Goal: Information Seeking & Learning: Learn about a topic

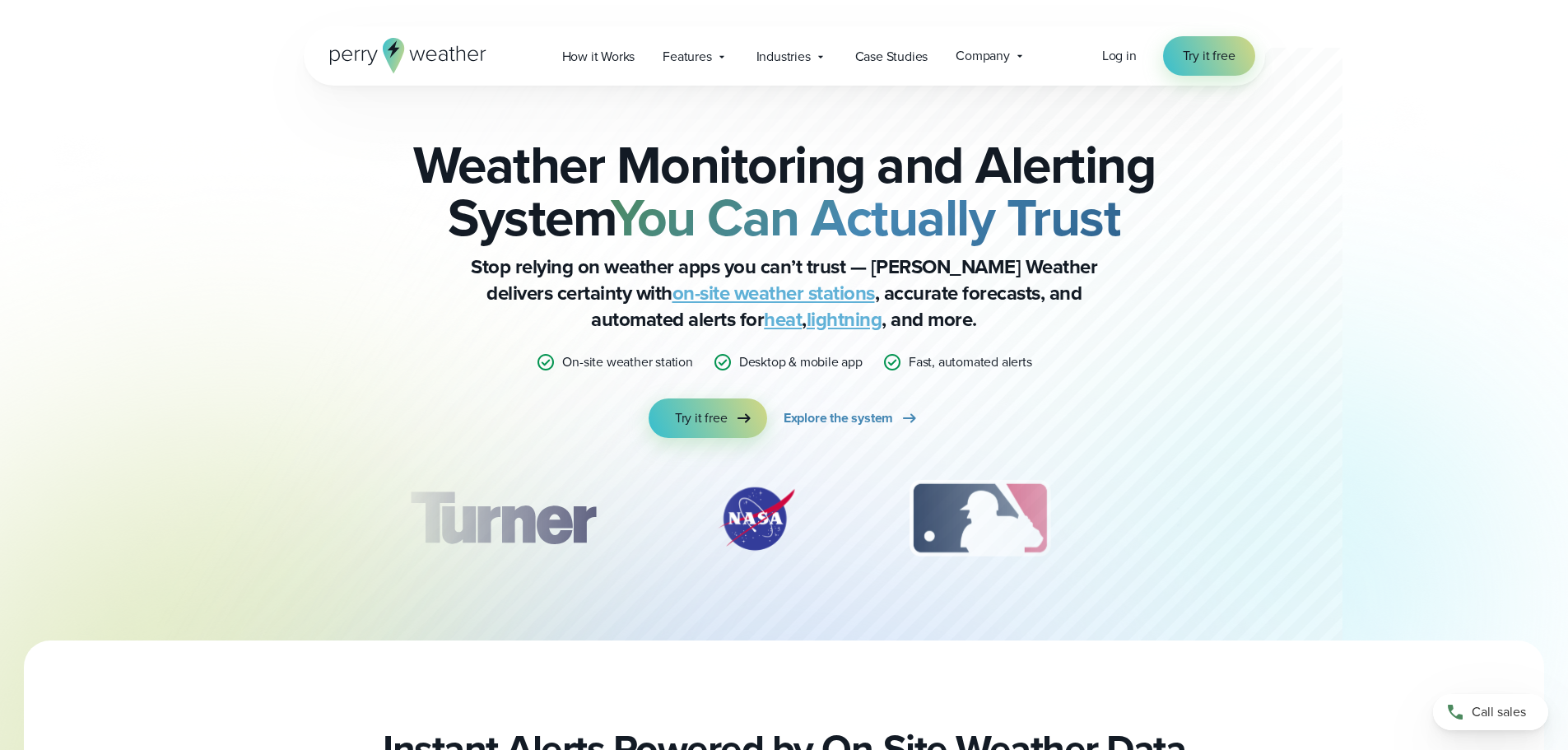
drag, startPoint x: 428, startPoint y: 172, endPoint x: 1047, endPoint y: 274, distance: 627.3
click at [1047, 244] on h2 "Weather Monitoring and Alerting System You Can Actually Trust" at bounding box center [784, 190] width 797 height 105
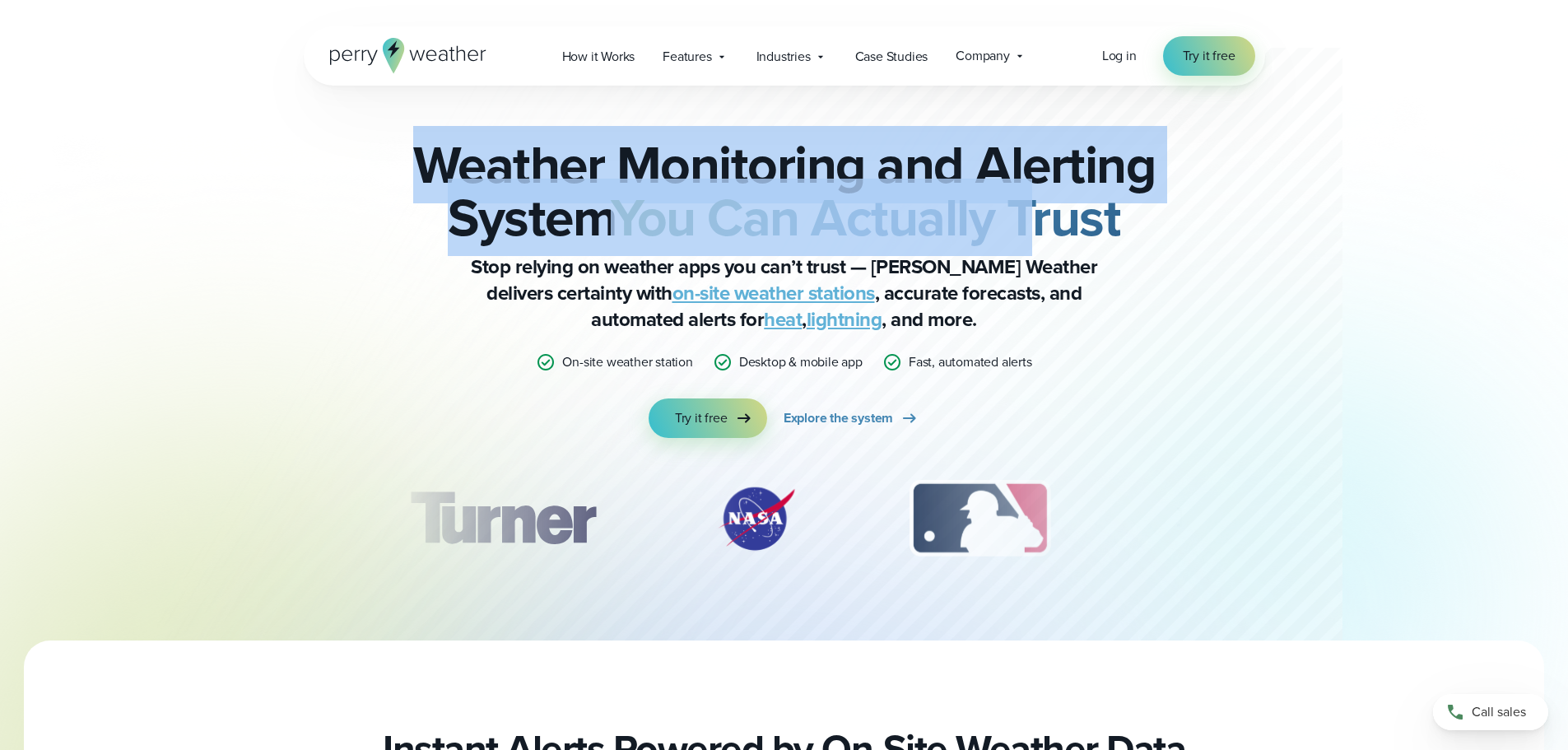
click at [1043, 294] on p "Stop relying on weather apps you can’t trust — Perry Weather delivers certainty…" at bounding box center [784, 293] width 659 height 79
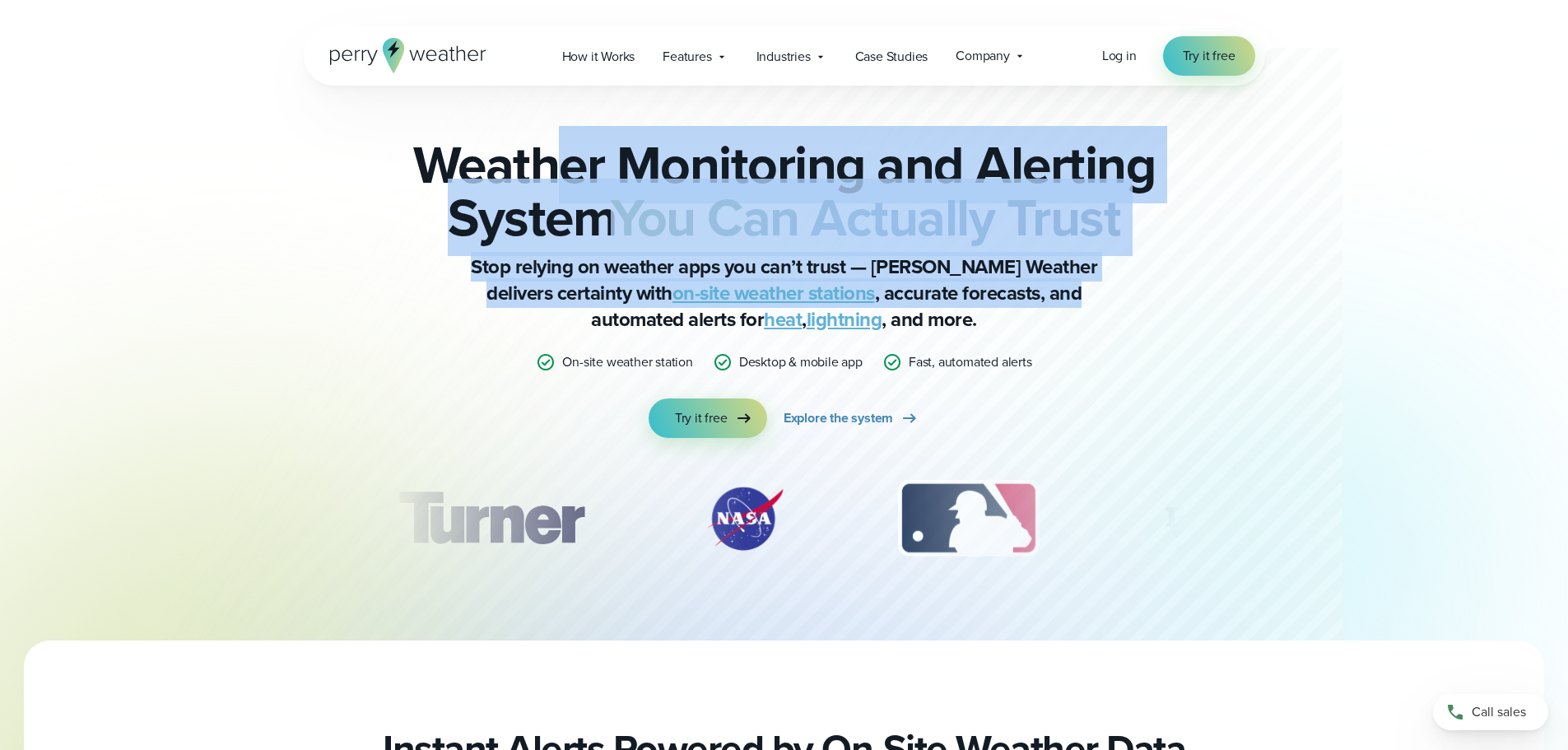
drag, startPoint x: 951, startPoint y: 310, endPoint x: 564, endPoint y: 159, distance: 415.4
click at [564, 159] on div "Weather Monitoring and Alerting System You Can Actually Trust Stop relying on w…" at bounding box center [784, 288] width 797 height 300
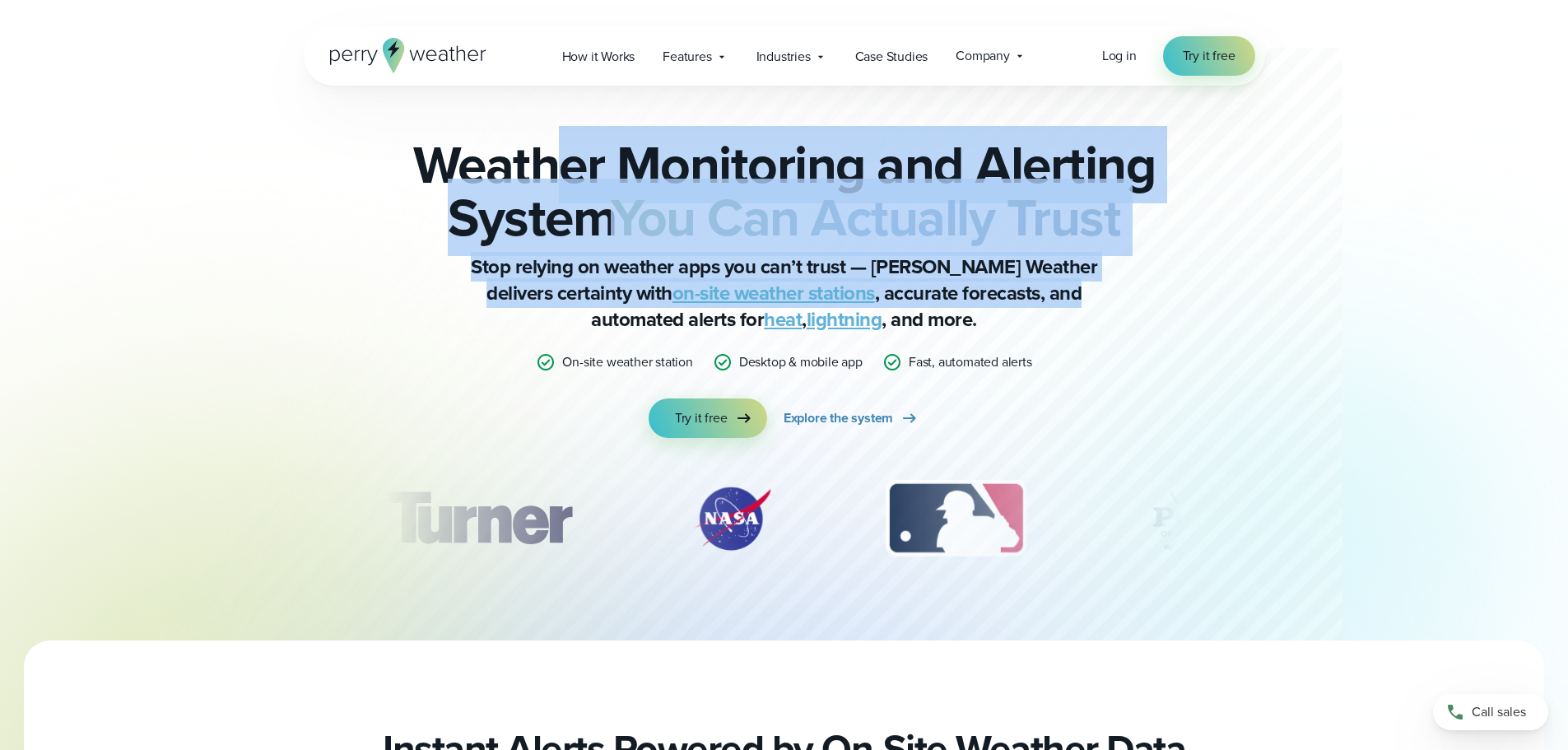
click at [564, 159] on div "Weather Monitoring and Alerting System You Can Actually Trust Stop relying on w…" at bounding box center [784, 288] width 797 height 300
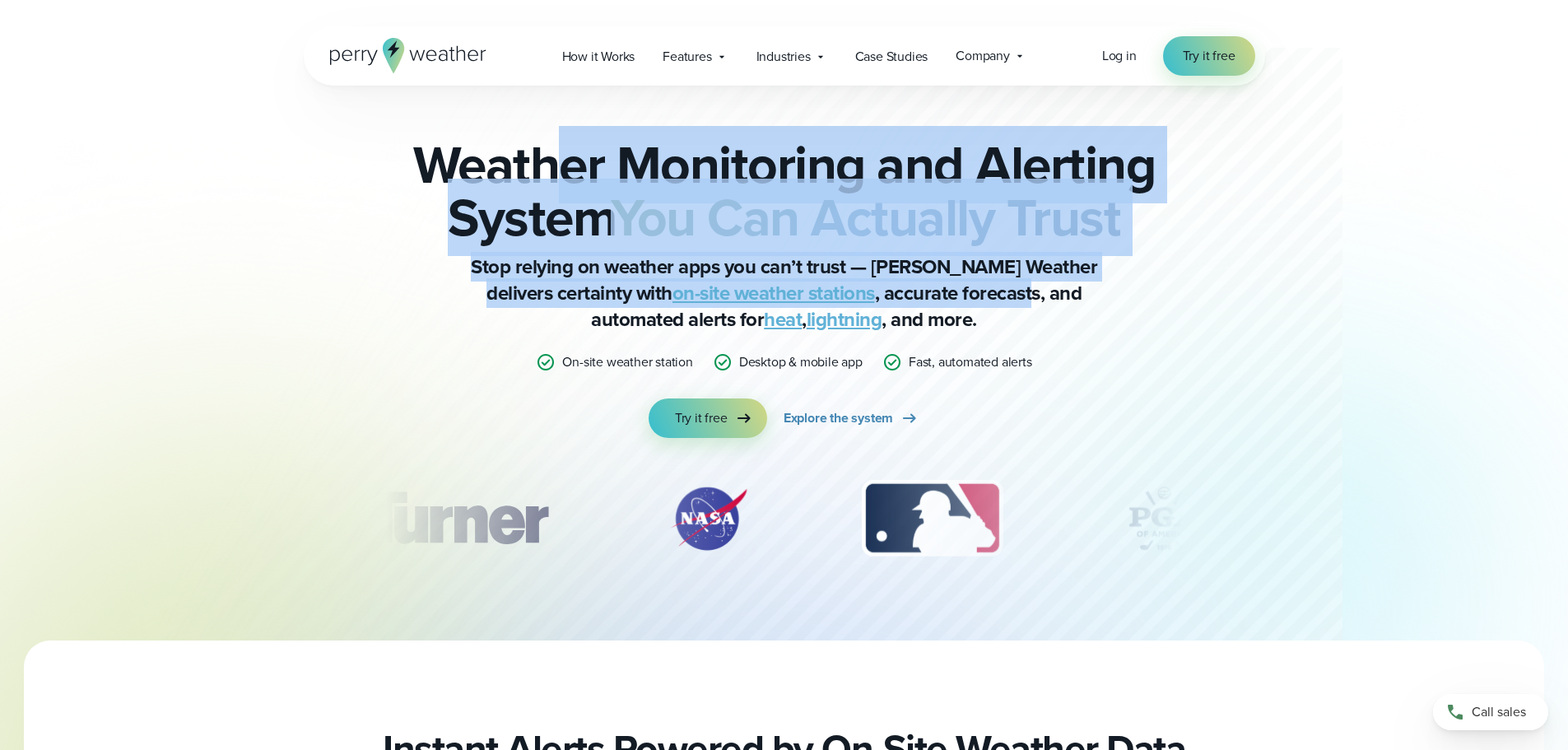
drag, startPoint x: 566, startPoint y: 163, endPoint x: 955, endPoint y: 340, distance: 427.4
click at [955, 340] on div "Weather Monitoring and Alerting System You Can Actually Trust Stop relying on w…" at bounding box center [784, 288] width 797 height 300
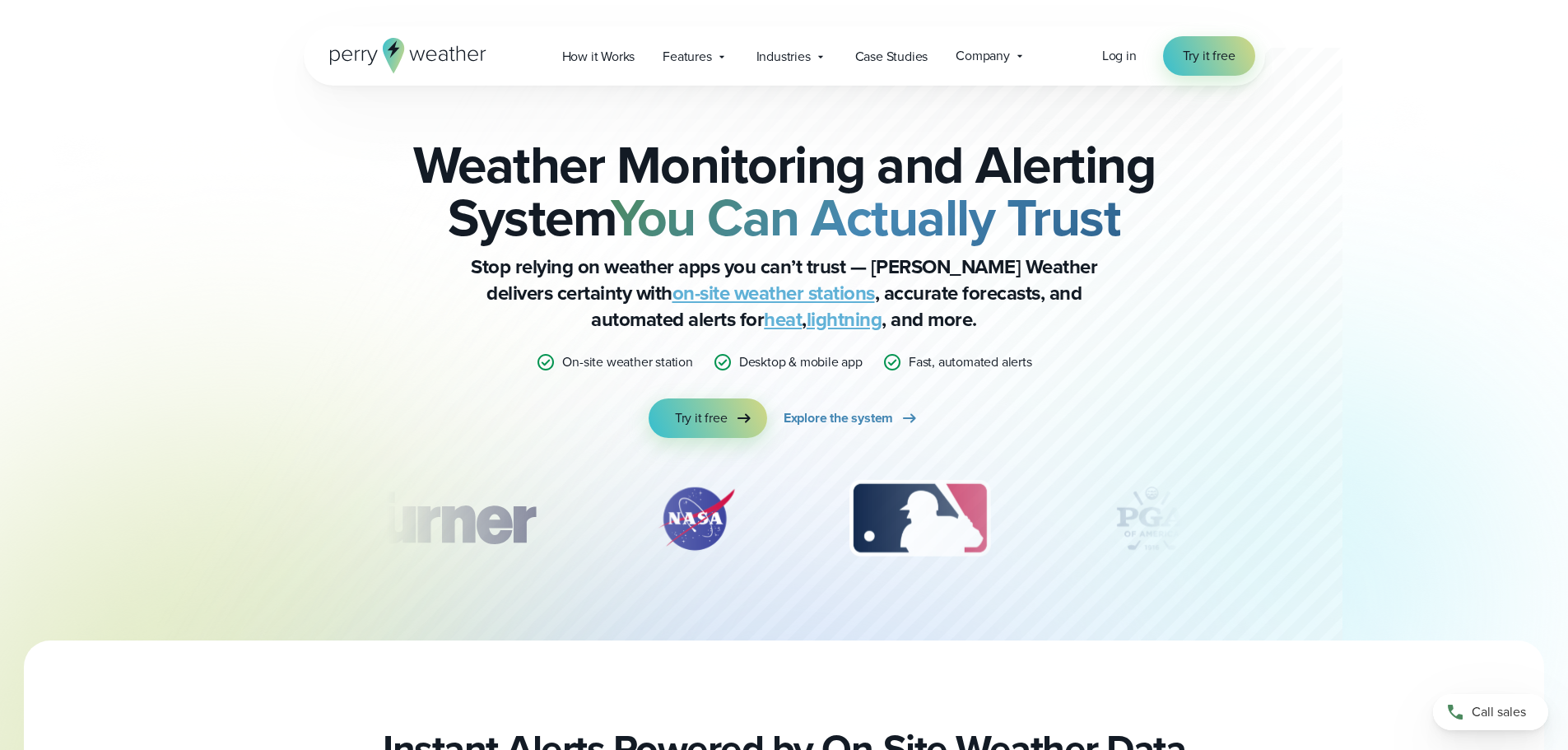
click at [956, 333] on p "Stop relying on weather apps you can’t trust — Perry Weather delivers certainty…" at bounding box center [784, 293] width 659 height 79
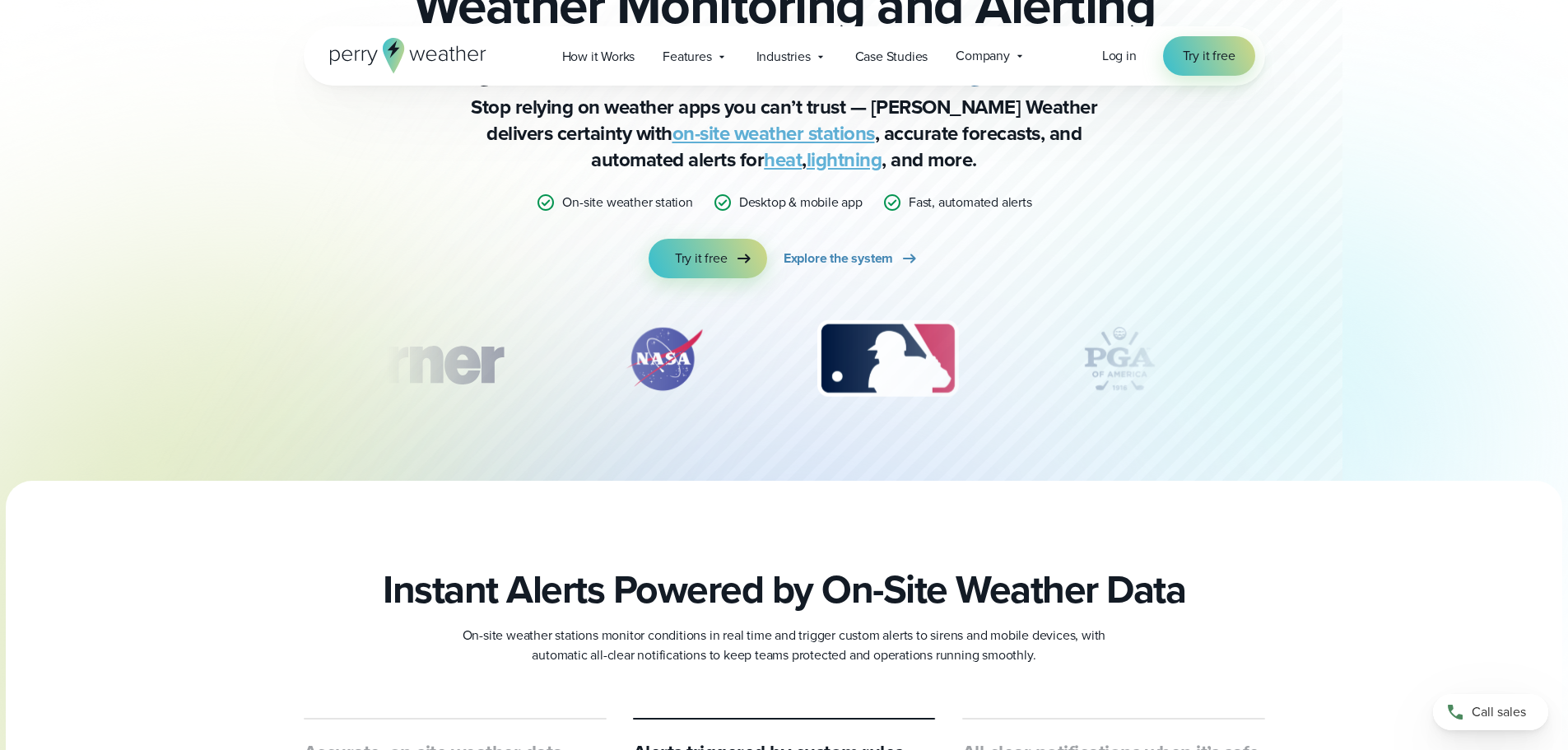
scroll to position [577, 0]
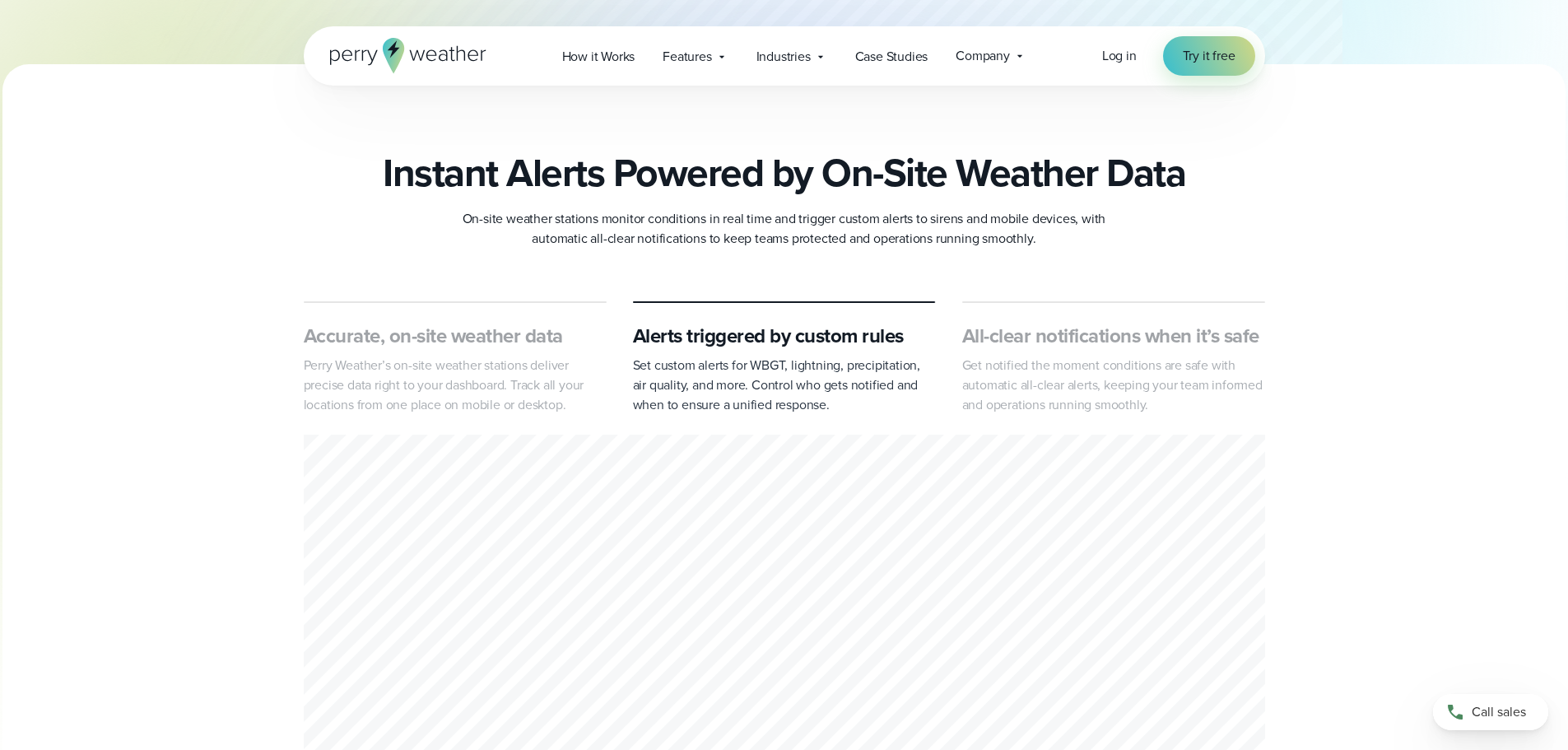
click at [172, 314] on div "Accurate, on-site weather data Perry Weather’s on-site weather stations deliver…" at bounding box center [784, 535] width 1568 height 469
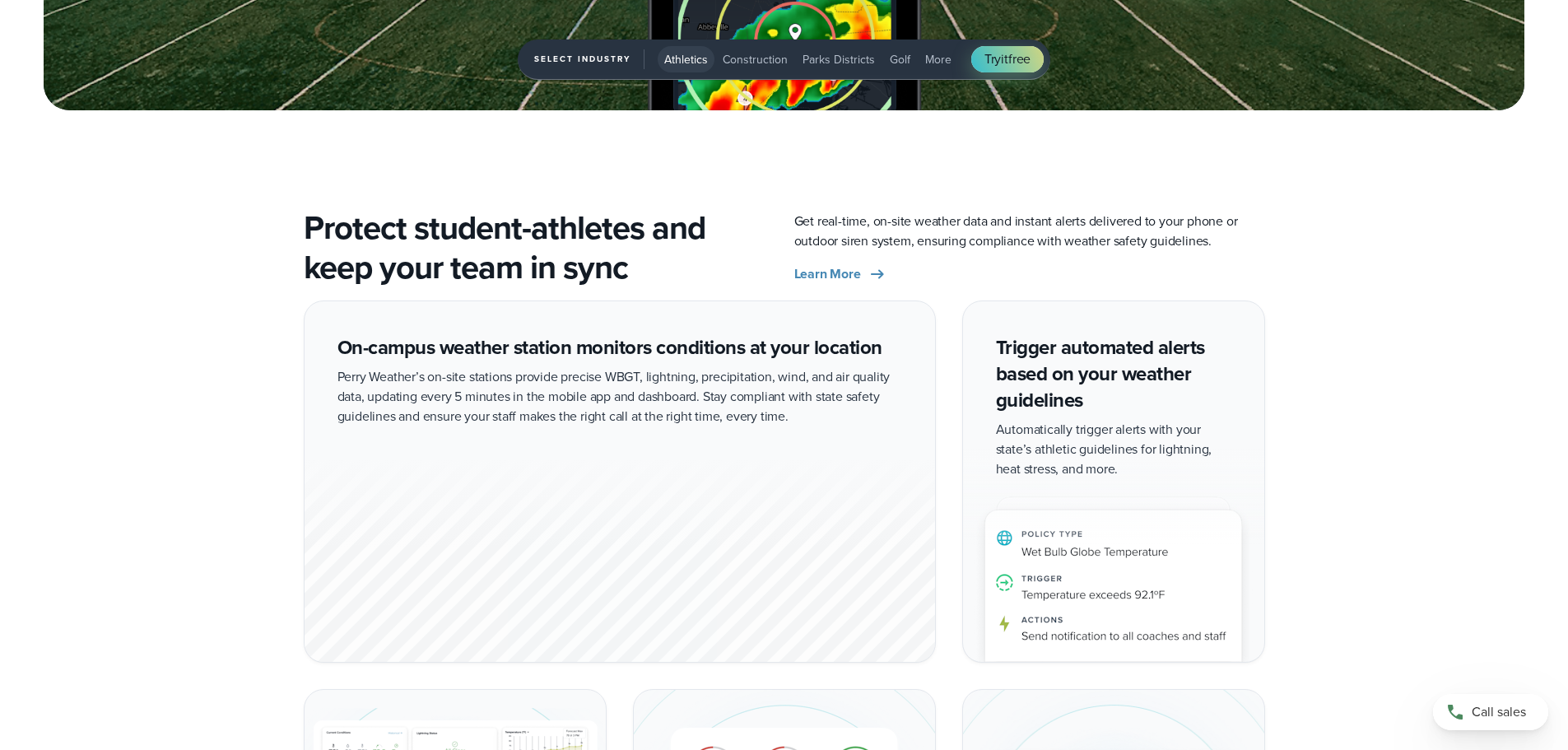
scroll to position [2799, 0]
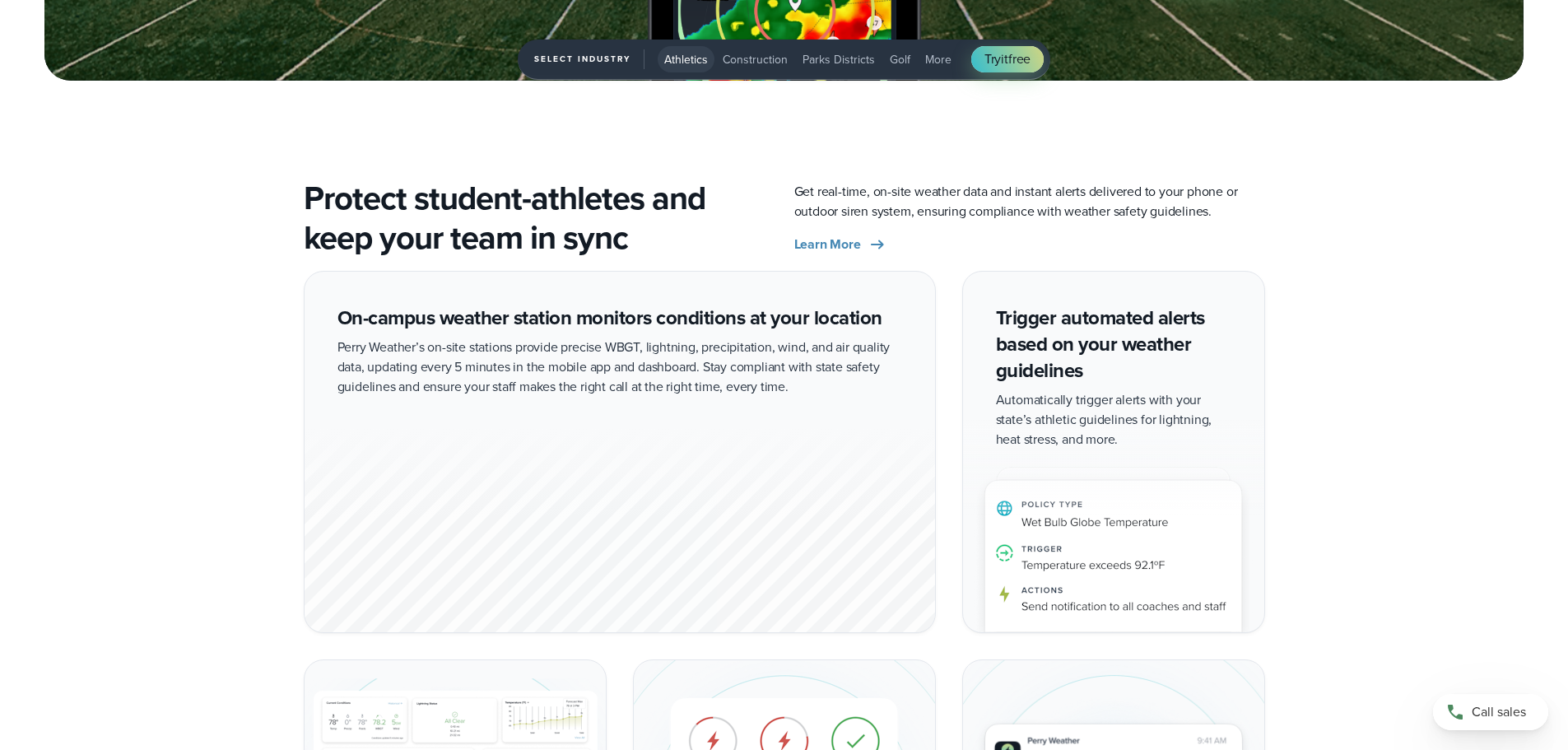
click at [634, 243] on div "Protect student-athletes and keep your team in sync Get real-time, on-site weat…" at bounding box center [784, 218] width 1185 height 79
click at [634, 243] on h2 "Protect student-athletes and keep your team in sync" at bounding box center [539, 218] width 470 height 79
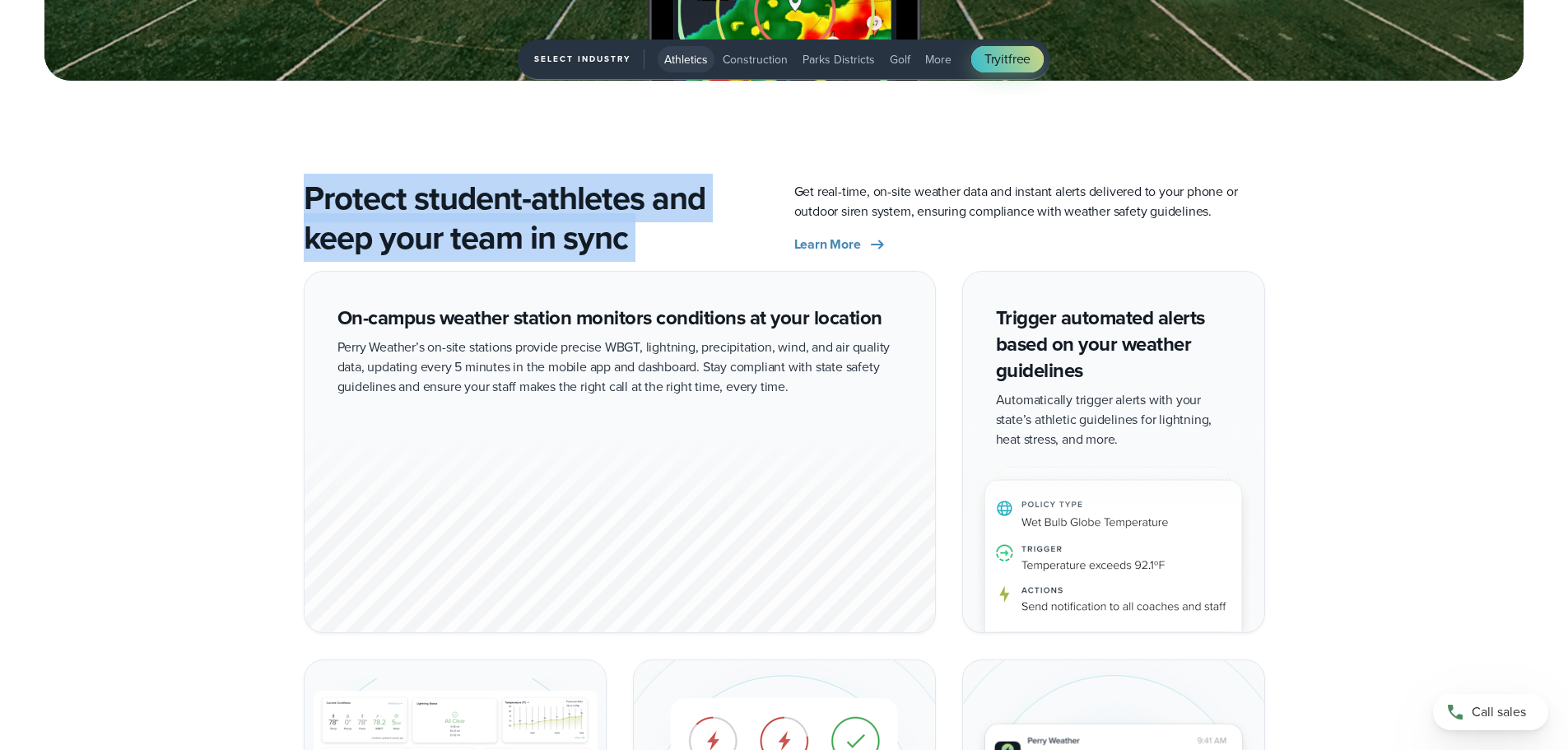
drag, startPoint x: 634, startPoint y: 243, endPoint x: 400, endPoint y: 209, distance: 236.5
click at [400, 209] on h2 "Protect student-athletes and keep your team in sync" at bounding box center [539, 218] width 470 height 79
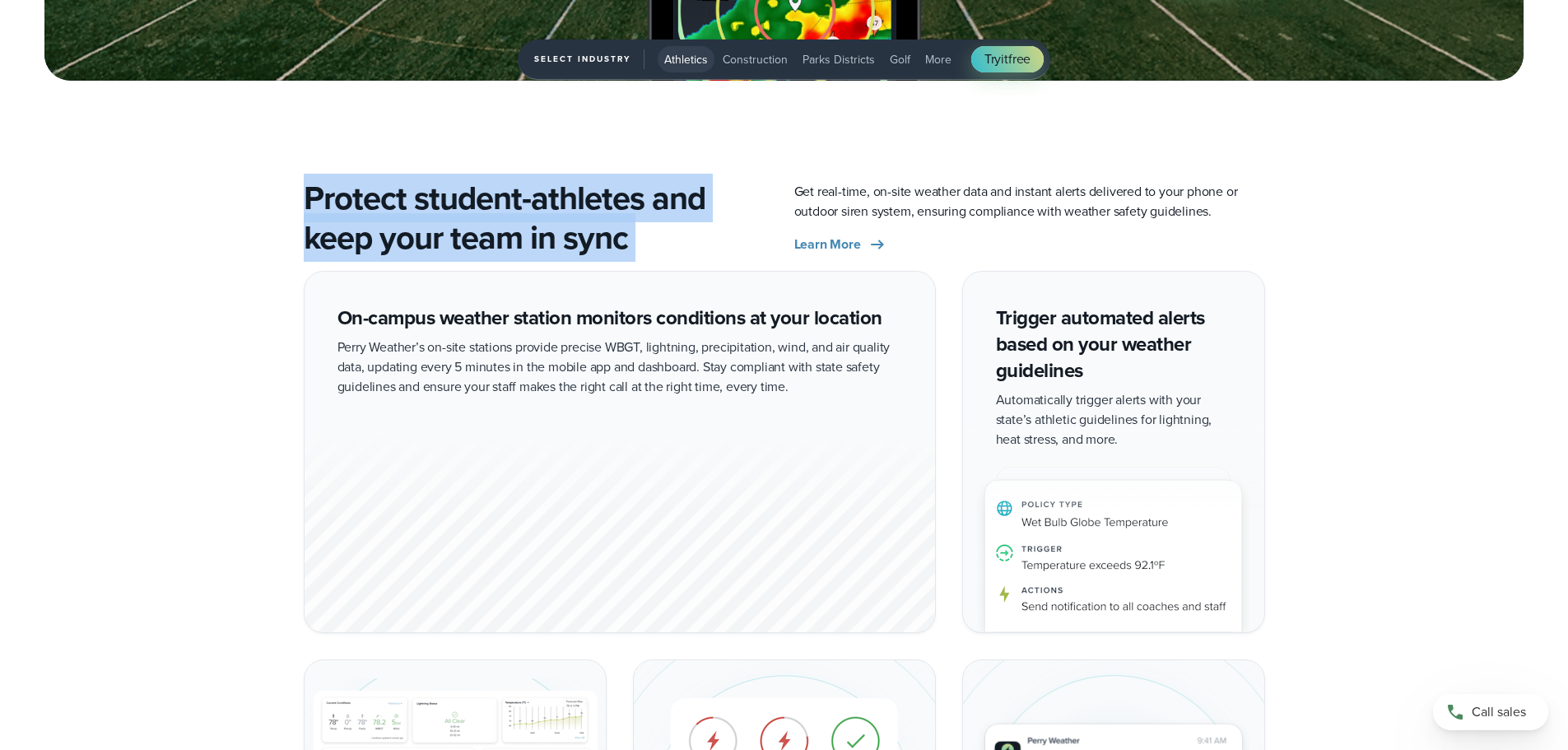
click at [400, 209] on h2 "Protect student-athletes and keep your team in sync" at bounding box center [539, 218] width 470 height 79
click at [414, 198] on h2 "Protect student-athletes and keep your team in sync" at bounding box center [539, 218] width 470 height 79
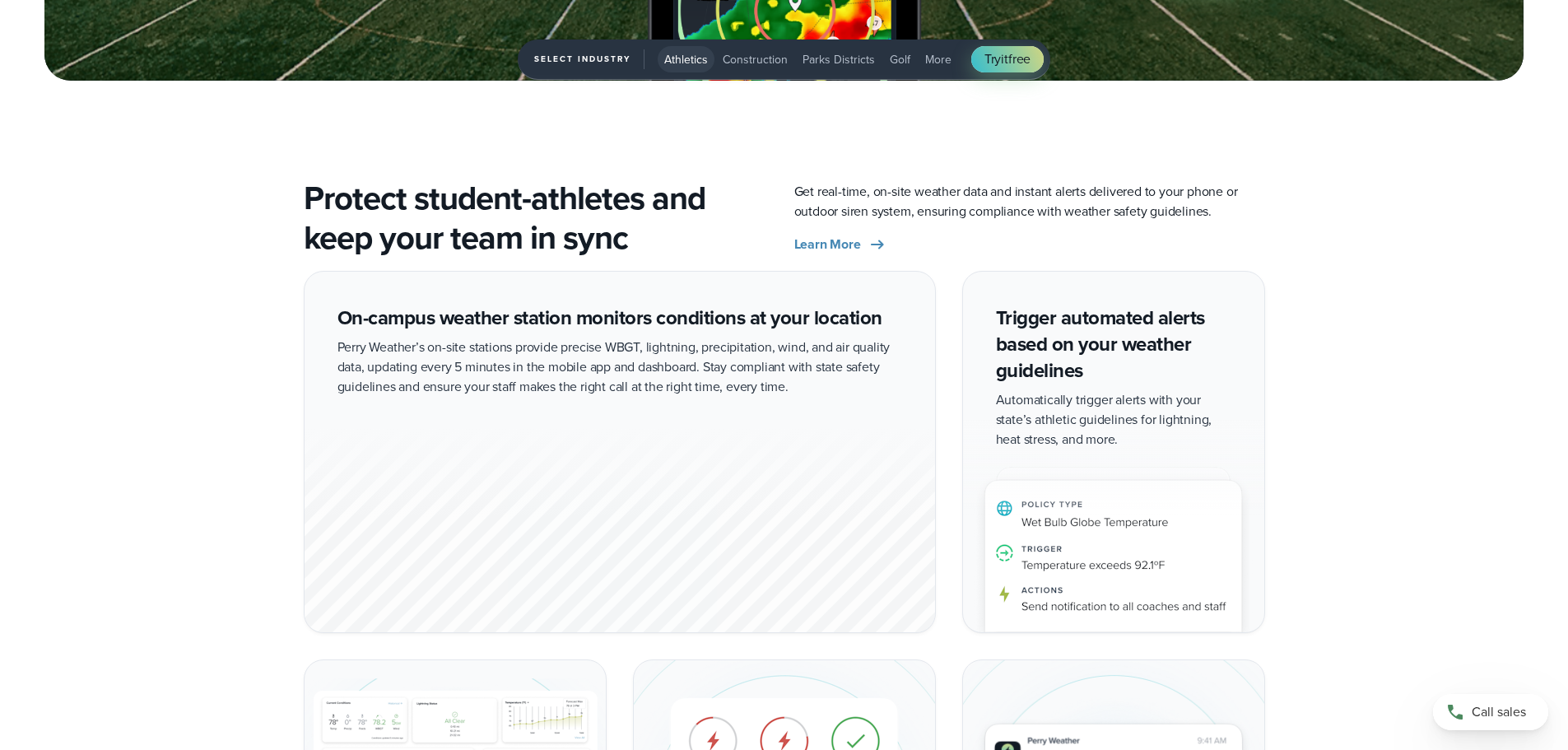
drag, startPoint x: 414, startPoint y: 198, endPoint x: 538, endPoint y: 248, distance: 133.7
click at [538, 248] on h2 "Protect student-athletes and keep your team in sync" at bounding box center [539, 218] width 470 height 79
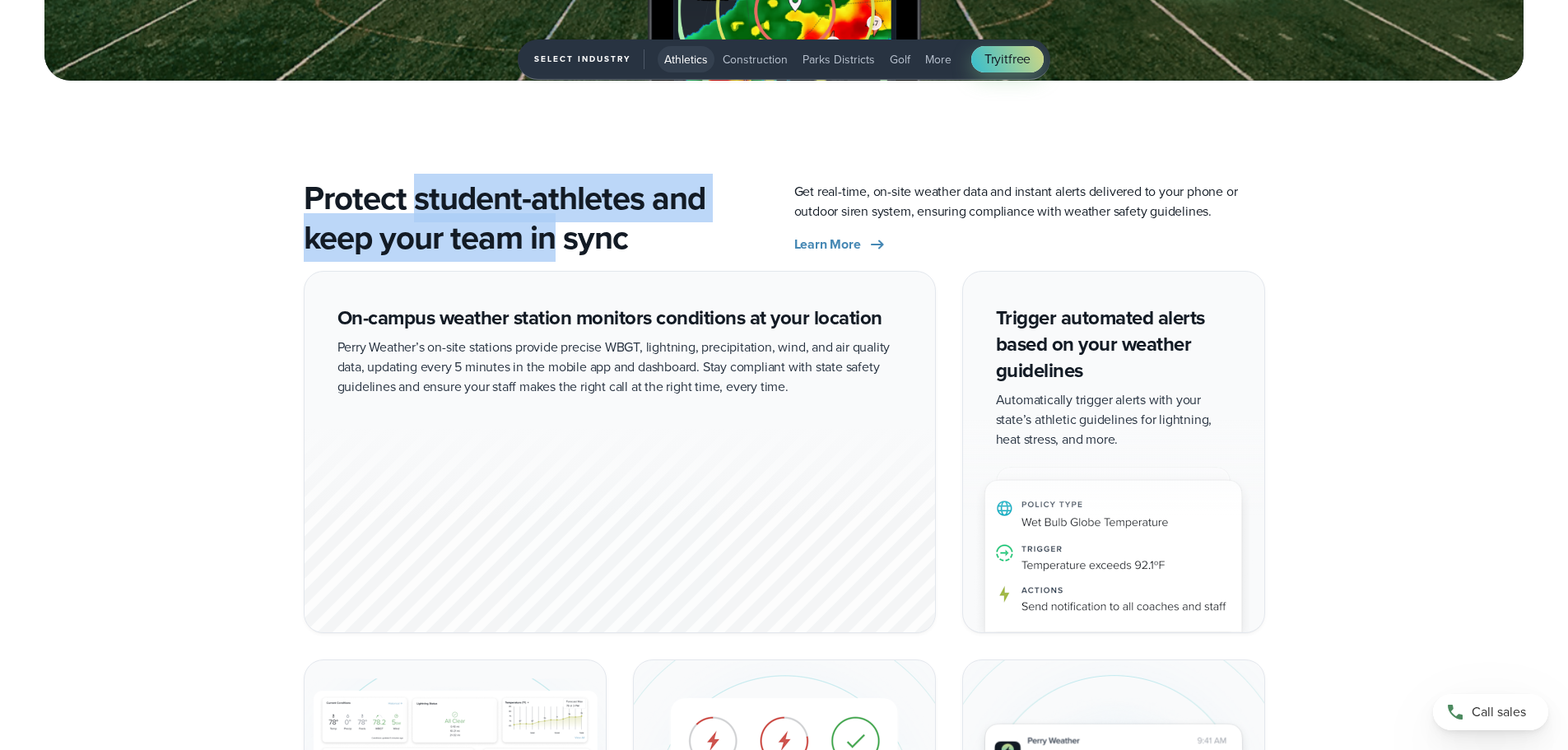
click at [538, 248] on h2 "Protect student-athletes and keep your team in sync" at bounding box center [539, 218] width 470 height 79
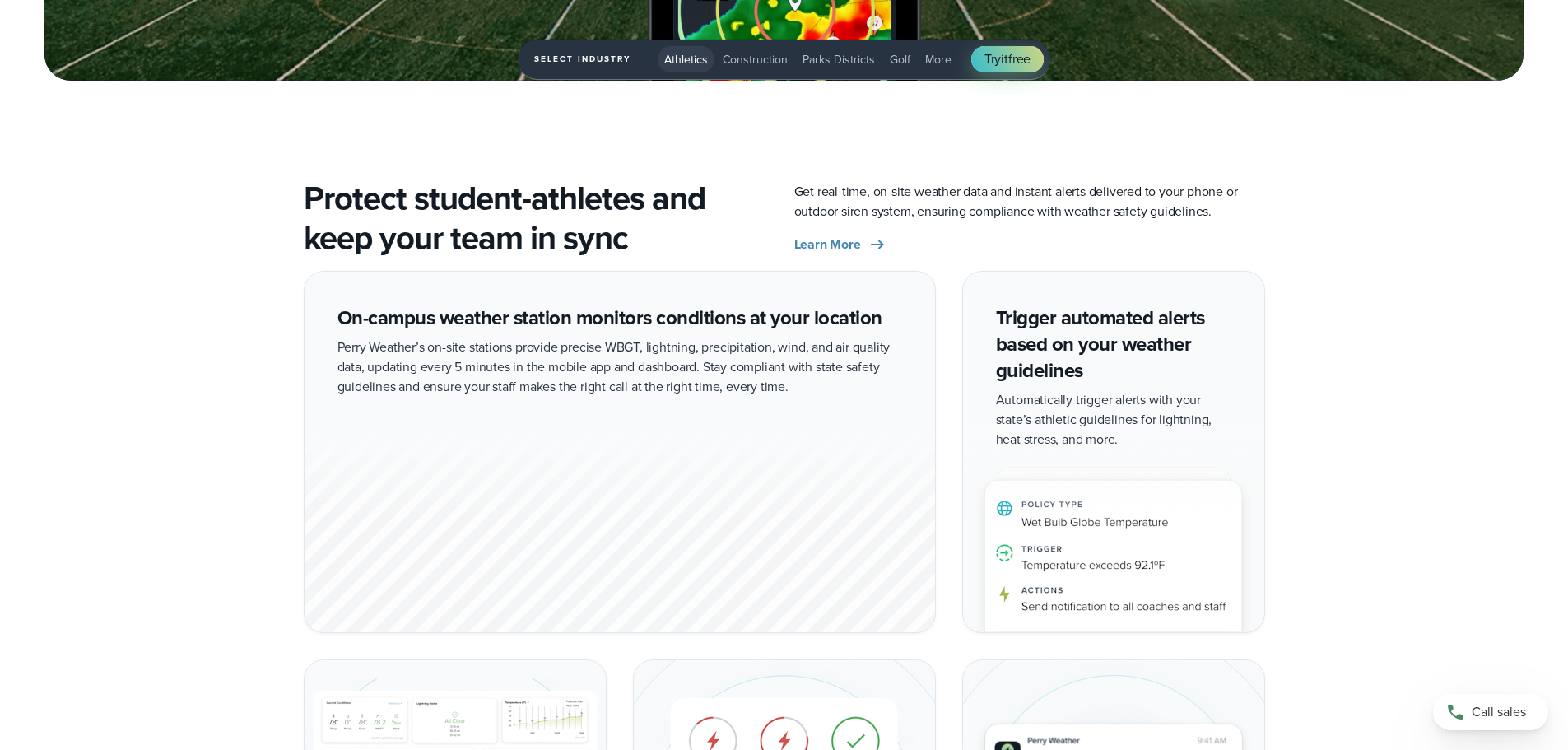
click at [538, 248] on h2 "Protect student-athletes and keep your team in sync" at bounding box center [539, 218] width 470 height 79
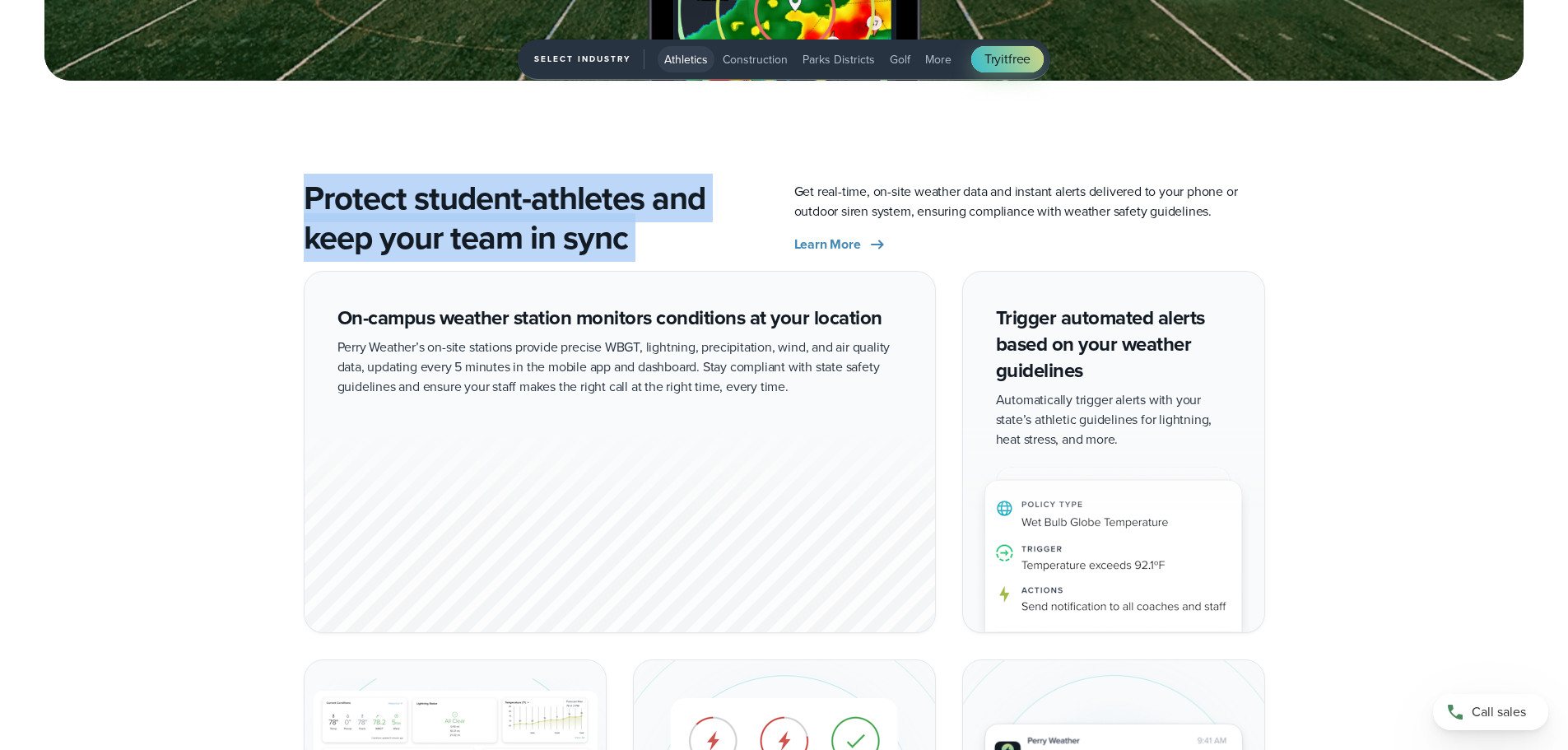
click at [547, 241] on h2 "Protect student-athletes and keep your team in sync" at bounding box center [539, 218] width 470 height 79
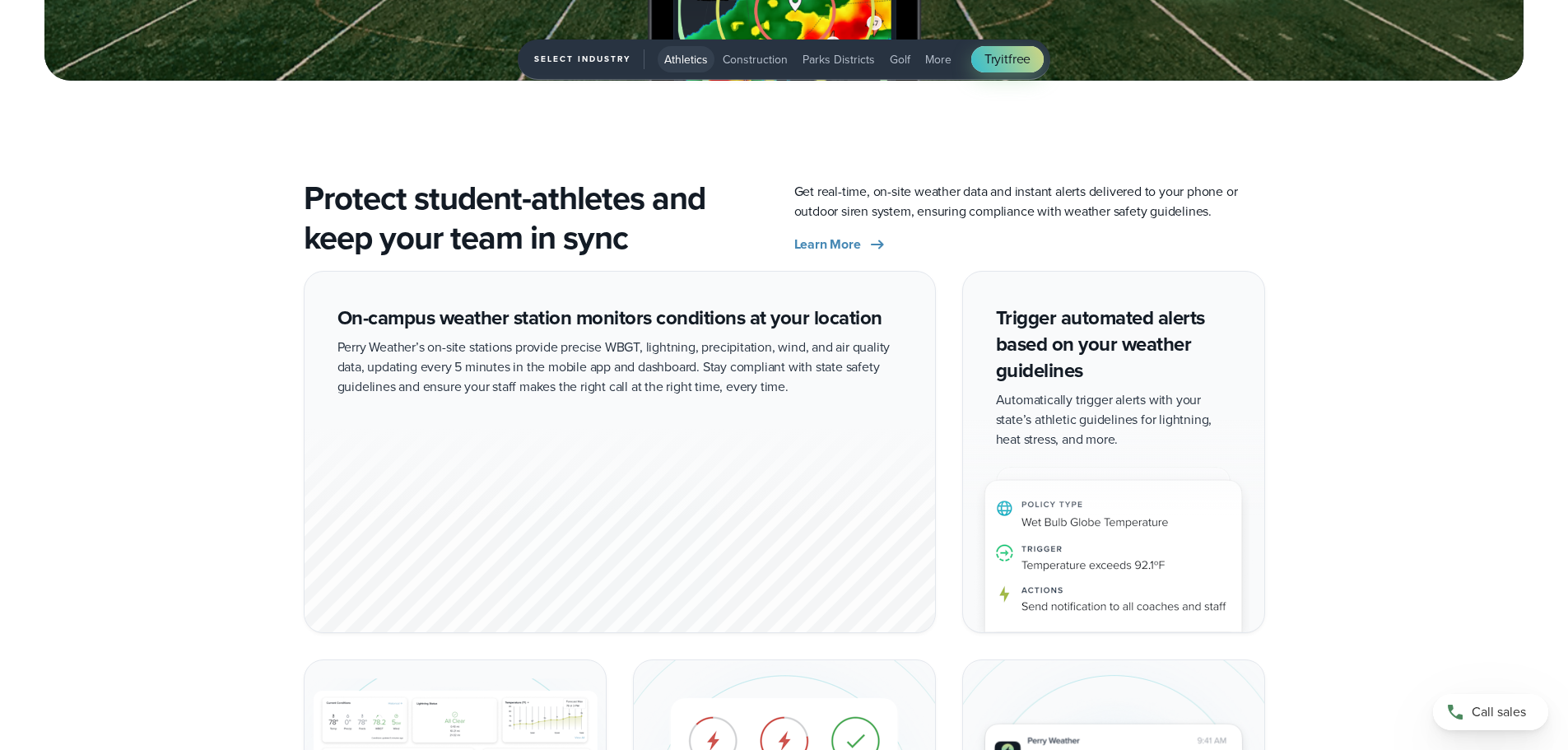
drag, startPoint x: 547, startPoint y: 241, endPoint x: 301, endPoint y: 196, distance: 250.1
click at [301, 196] on div "Protect student-athletes and keep your team in sync Get real-time, on-site weat…" at bounding box center [784, 218] width 1185 height 79
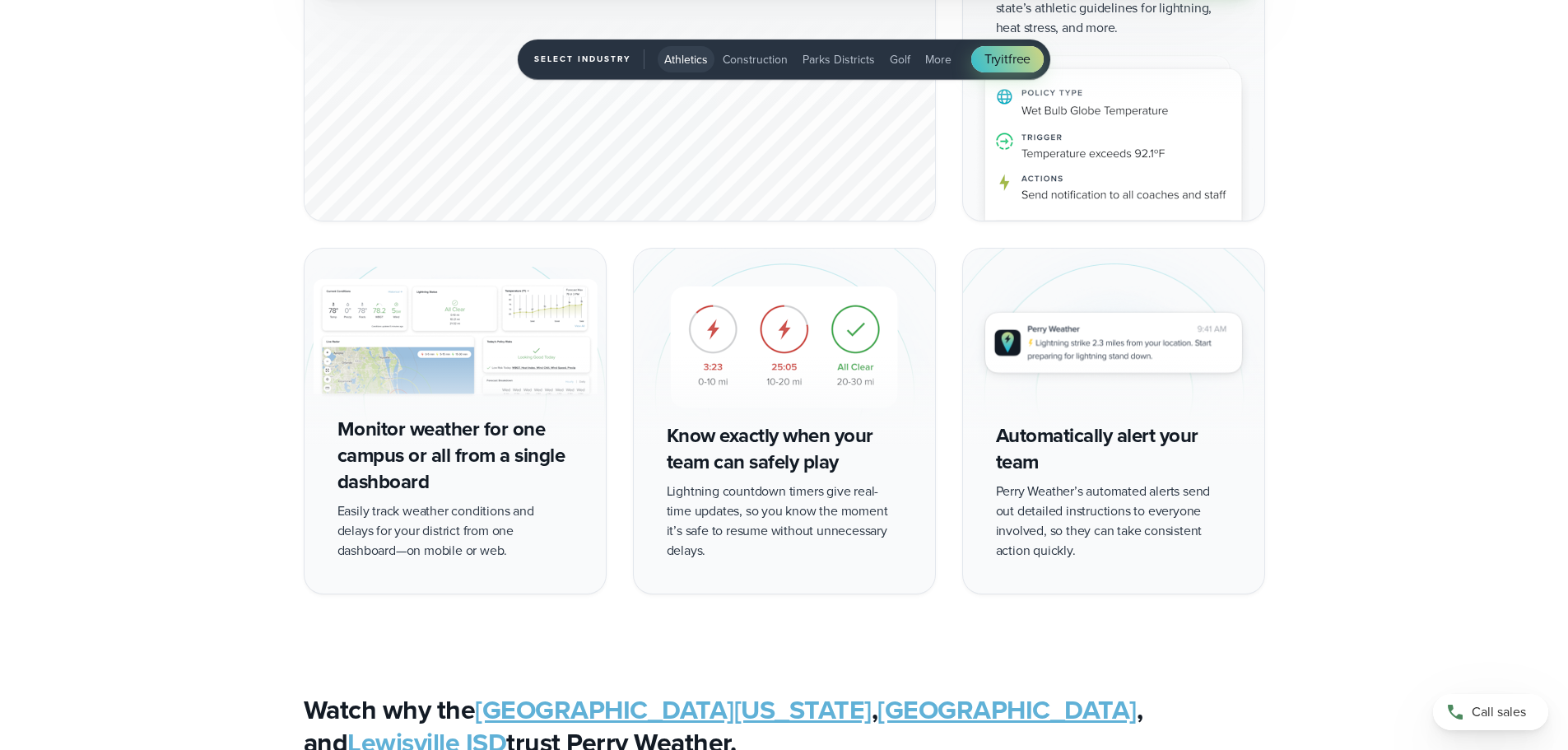
click at [157, 442] on div "On-campus weather station monitors conditions at your location Perry Weather’s …" at bounding box center [784, 226] width 1568 height 735
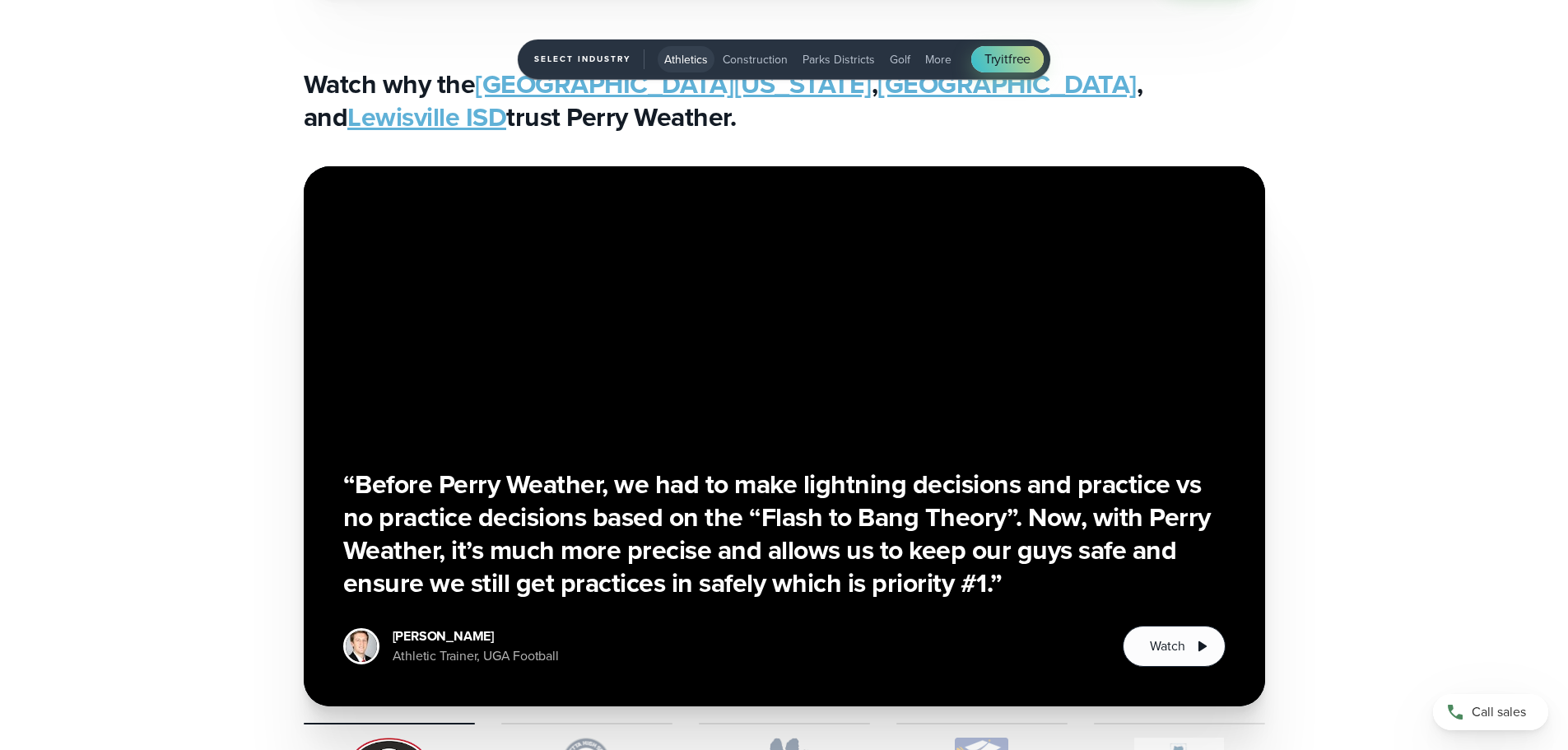
drag, startPoint x: 161, startPoint y: 511, endPoint x: 162, endPoint y: 522, distance: 11.0
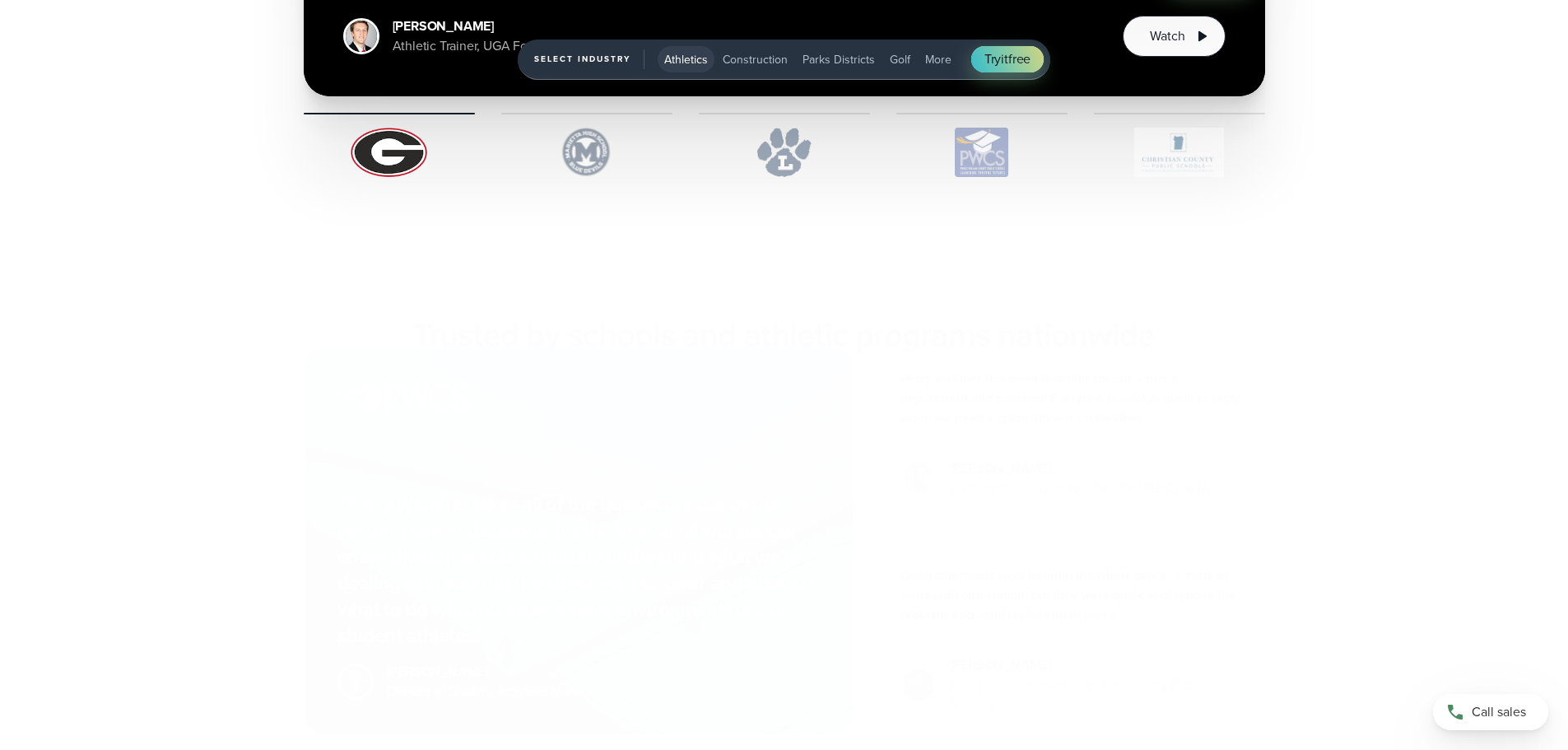
drag, startPoint x: 276, startPoint y: 319, endPoint x: 266, endPoint y: 386, distance: 67.7
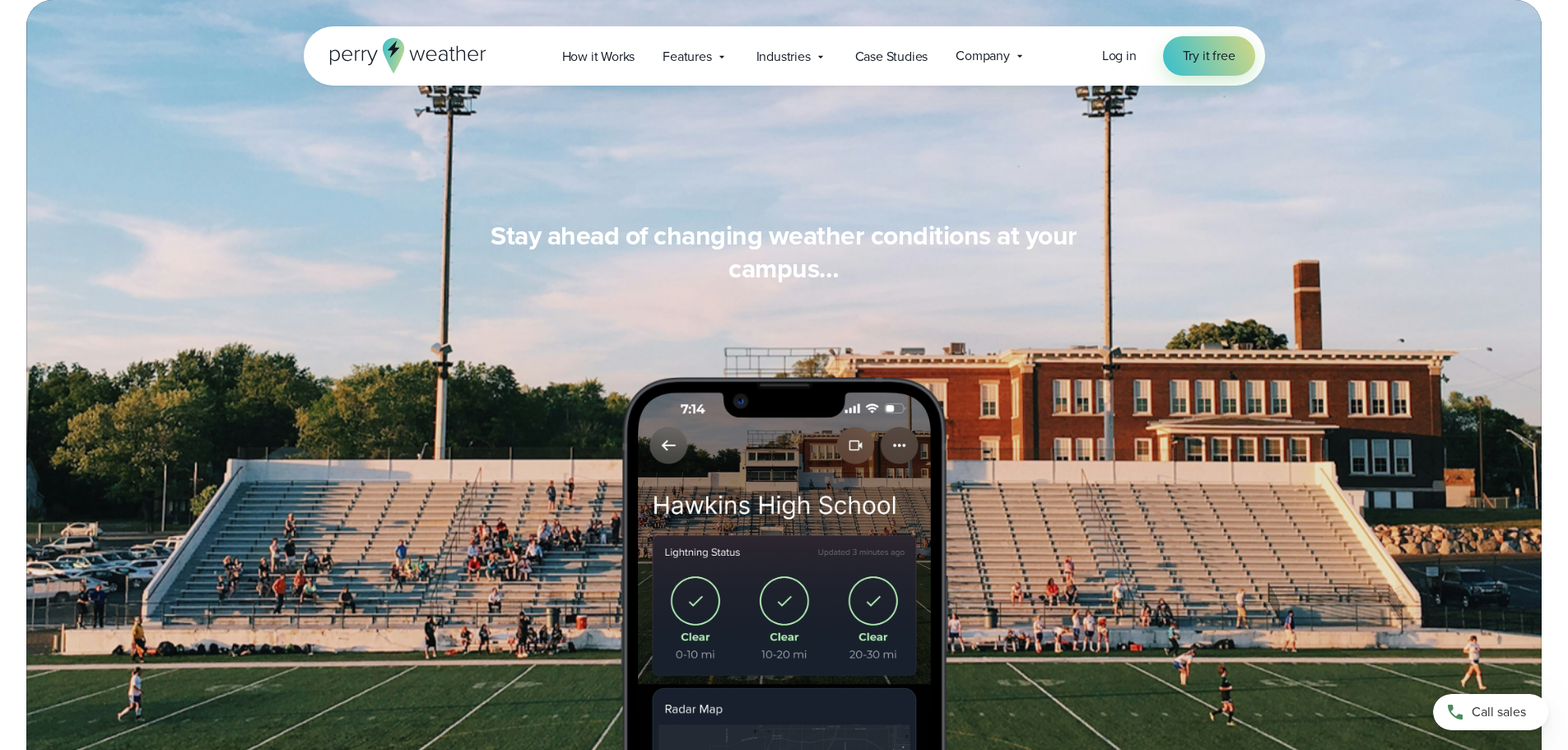
scroll to position [0, 0]
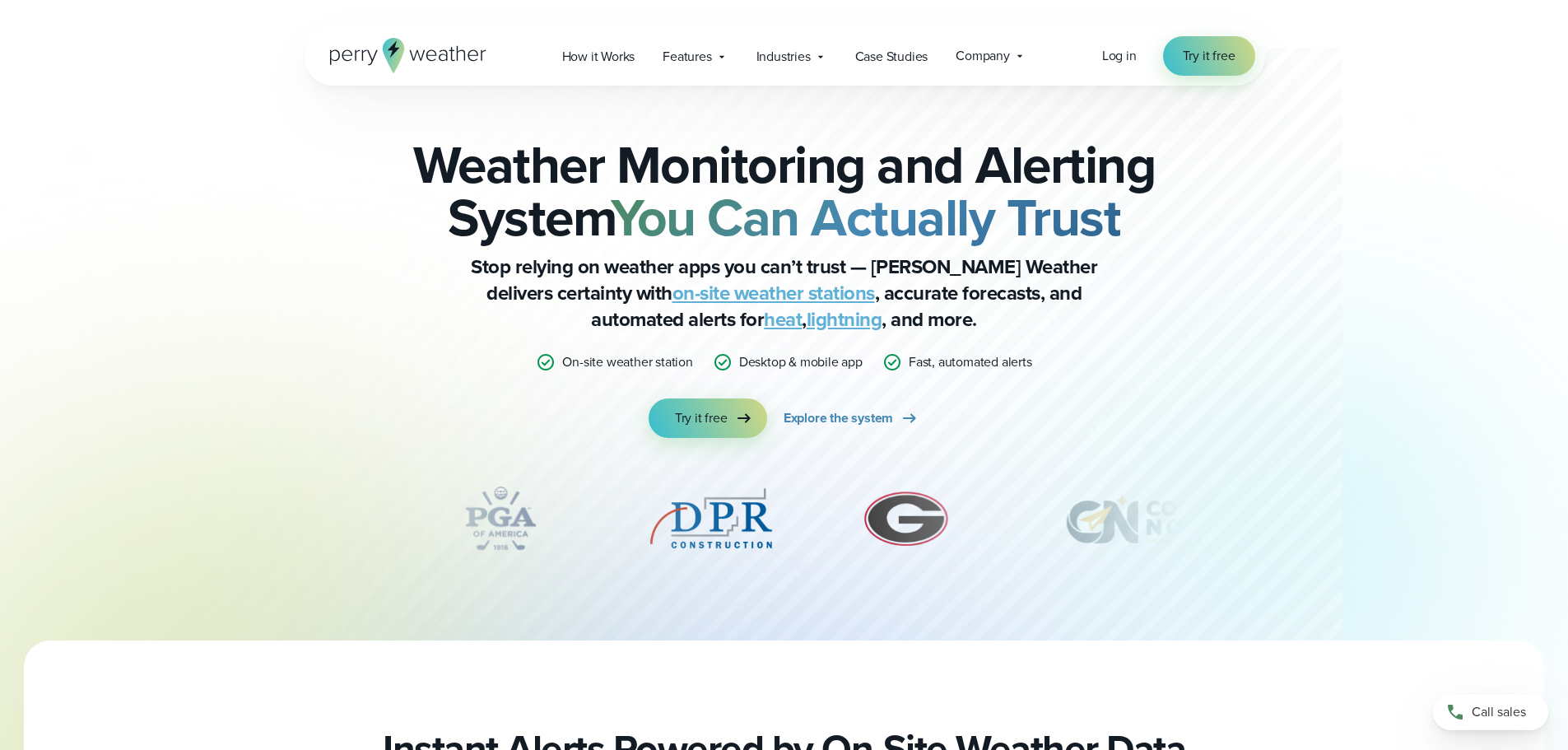
click at [318, 256] on div "Weather Monitoring and Alerting System You Can Actually Trust Stop relying on w…" at bounding box center [784, 363] width 961 height 555
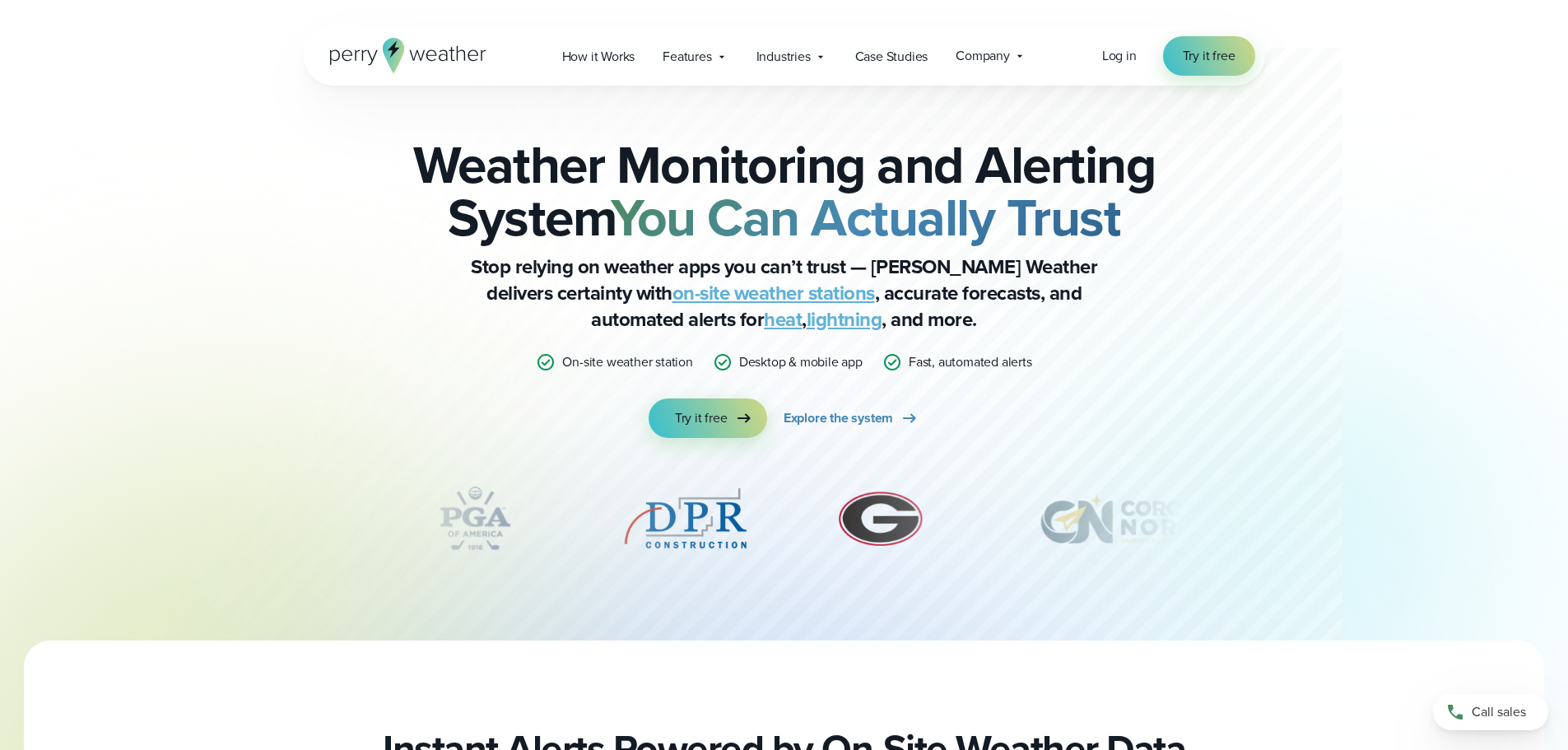
click at [1070, 319] on p "Stop relying on weather apps you can’t trust — Perry Weather delivers certainty…" at bounding box center [784, 293] width 659 height 79
drag, startPoint x: 1057, startPoint y: 278, endPoint x: 646, endPoint y: 166, distance: 426.0
click at [647, 168] on h2 "Weather Monitoring and Alerting System You Can Actually Trust" at bounding box center [784, 190] width 797 height 105
click at [646, 166] on h2 "Weather Monitoring and Alerting System You Can Actually Trust" at bounding box center [784, 190] width 797 height 105
